Goal: Transaction & Acquisition: Purchase product/service

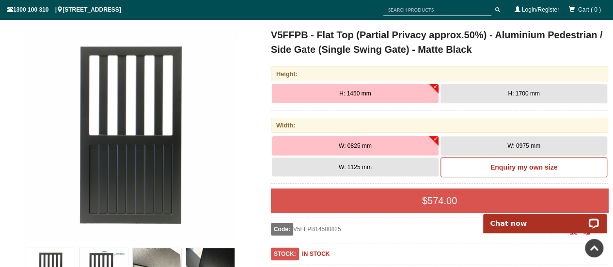
scroll to position [121, 0]
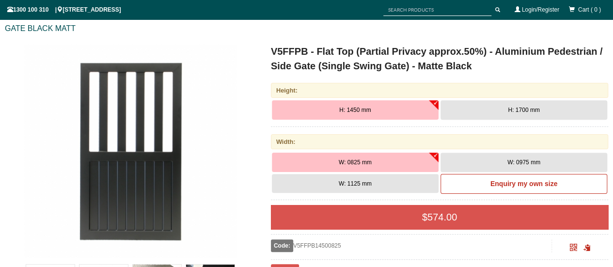
click at [230, 59] on img at bounding box center [130, 150] width 213 height 213
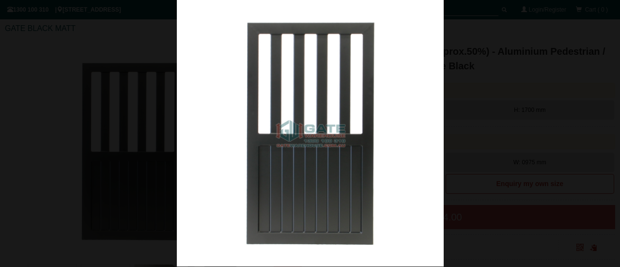
click at [52, 73] on div at bounding box center [310, 133] width 620 height 267
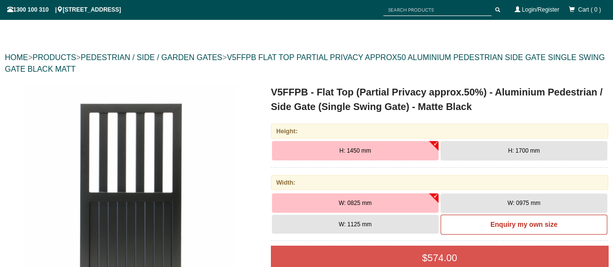
scroll to position [0, 0]
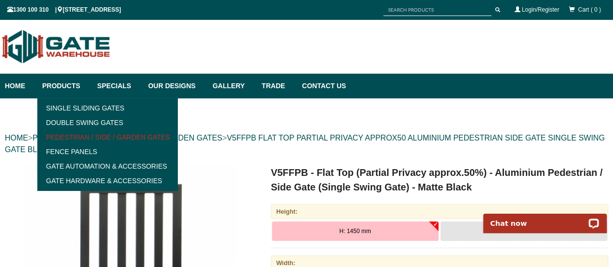
click at [56, 134] on link "Pedestrian / Side / Garden Gates" at bounding box center [107, 137] width 134 height 15
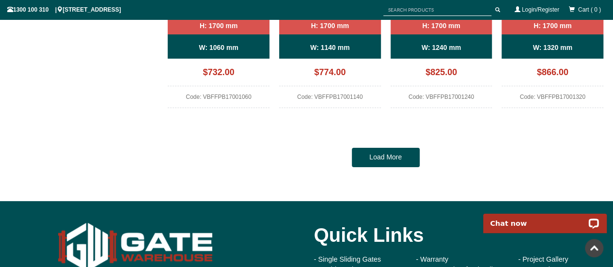
scroll to position [896, 0]
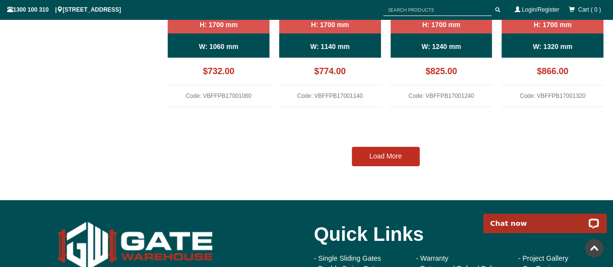
click at [390, 154] on link "Load More" at bounding box center [386, 156] width 68 height 19
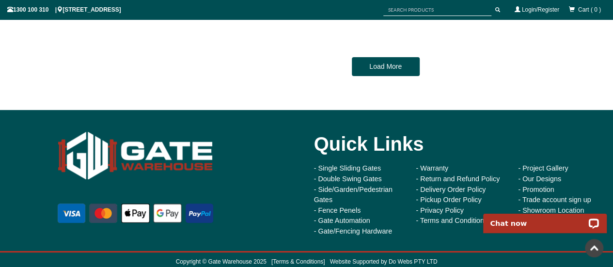
scroll to position [1854, 0]
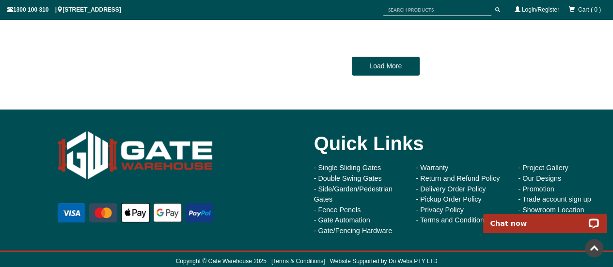
click at [398, 63] on link "Load More" at bounding box center [386, 66] width 68 height 19
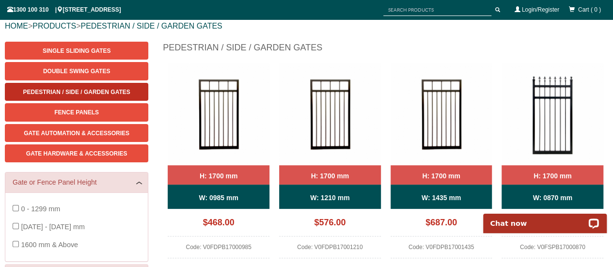
scroll to position [97, 0]
